Goal: Task Accomplishment & Management: Manage account settings

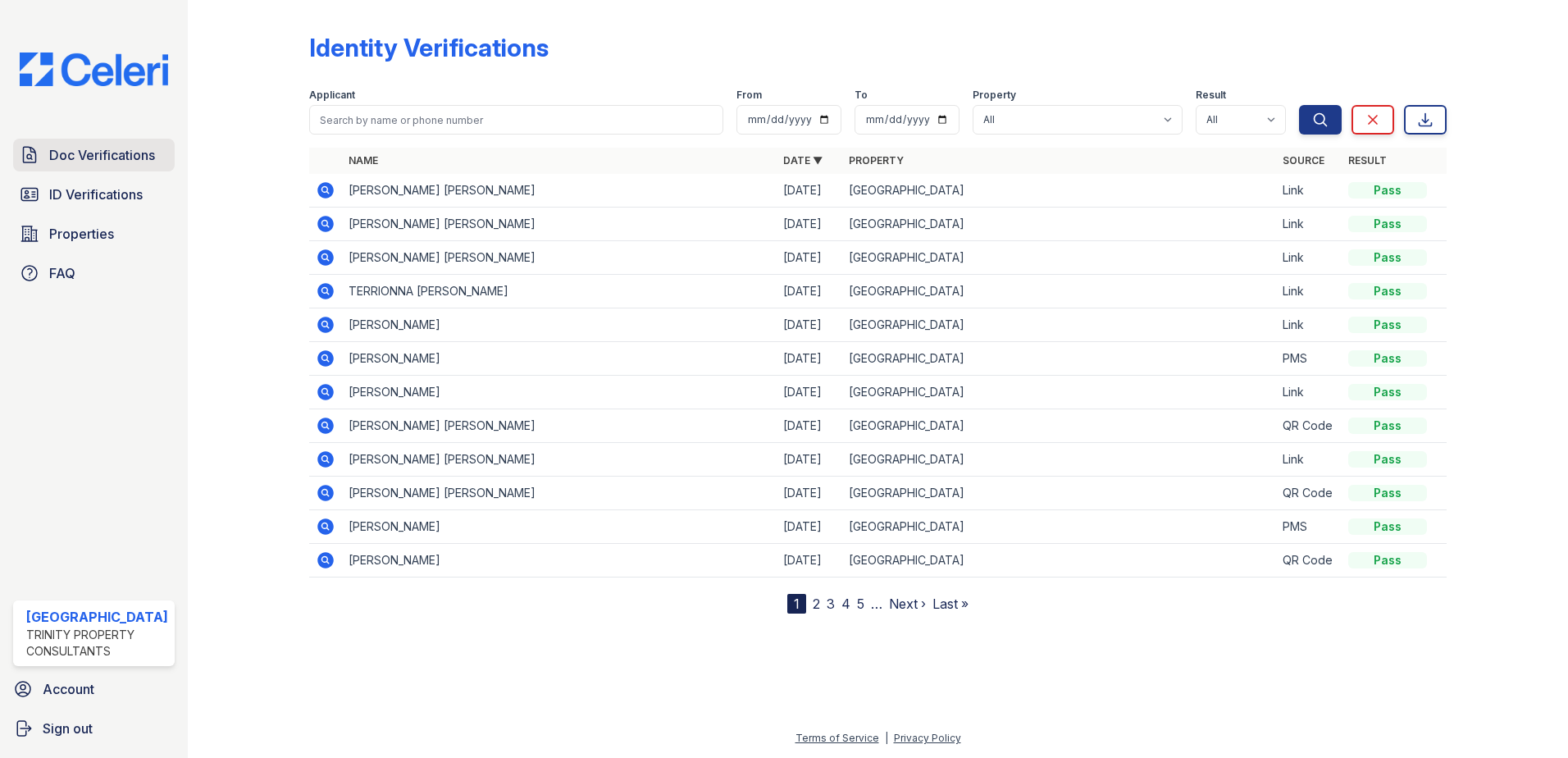
click at [88, 151] on span "Doc Verifications" at bounding box center [102, 155] width 106 height 20
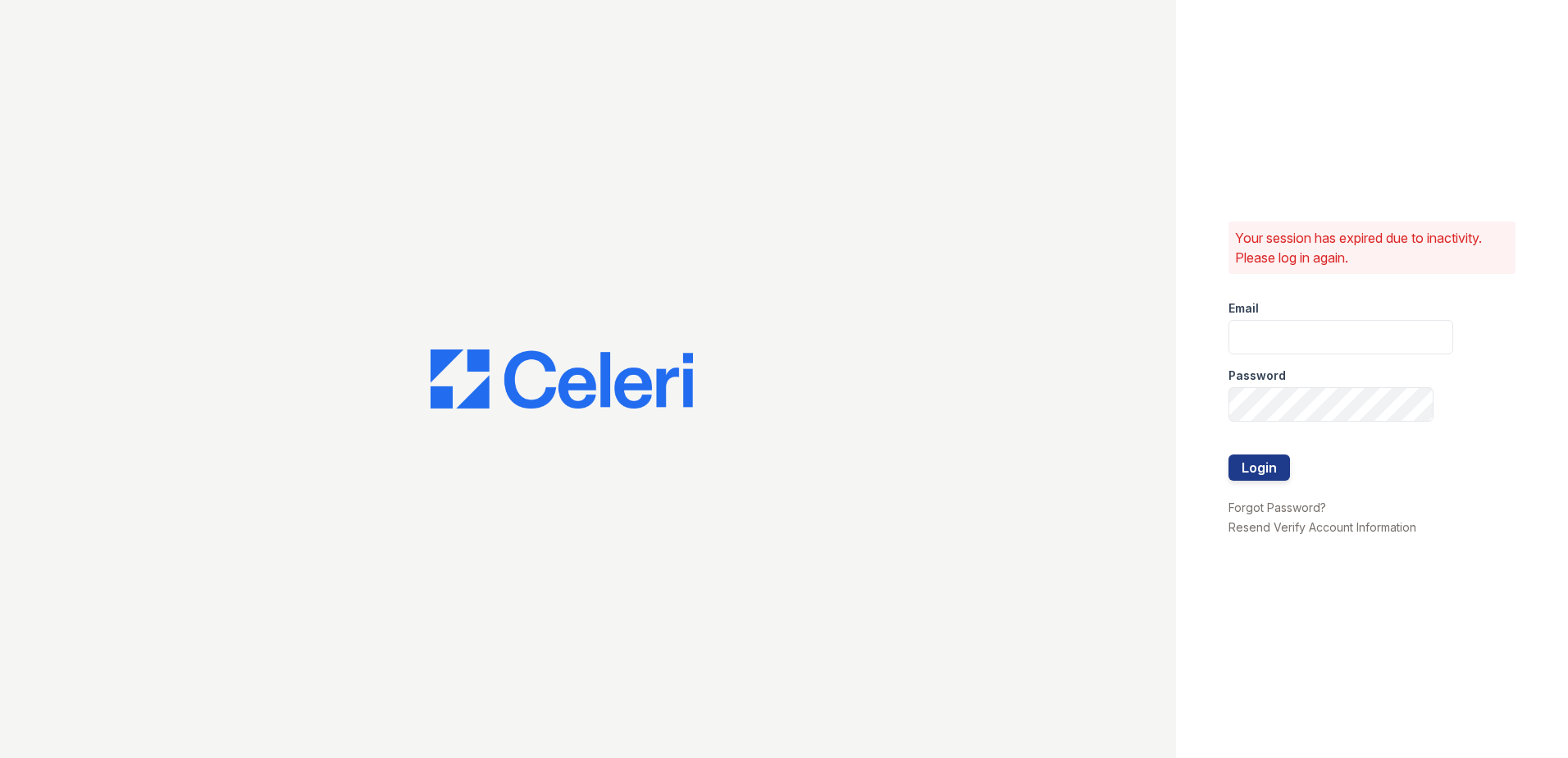
type input "[EMAIL_ADDRESS][DOMAIN_NAME]"
click at [1273, 463] on button "Login" at bounding box center [1259, 467] width 61 height 26
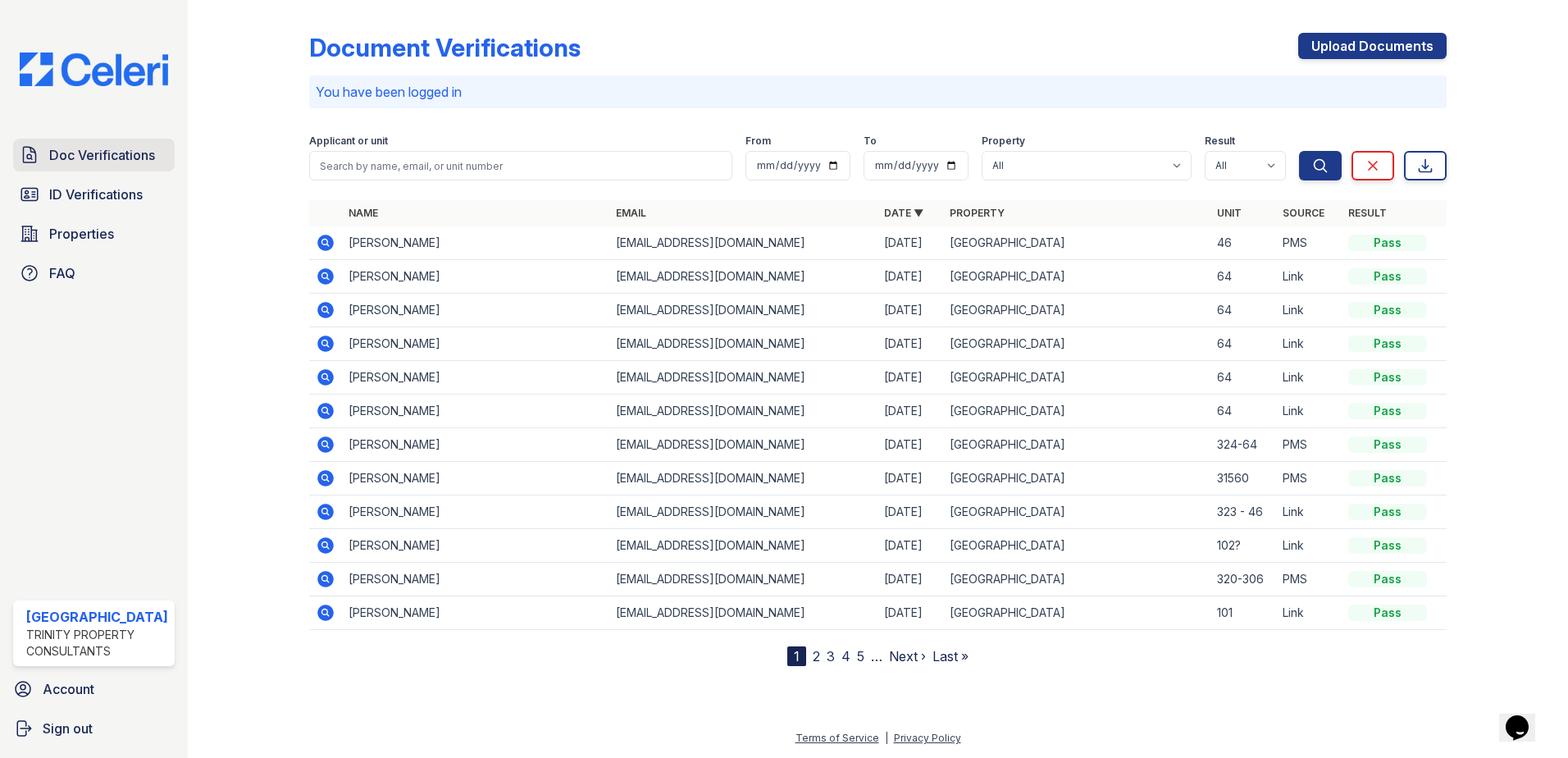
click at [93, 150] on span "Doc Verifications" at bounding box center [102, 155] width 106 height 20
